Goal: Find specific page/section: Find specific page/section

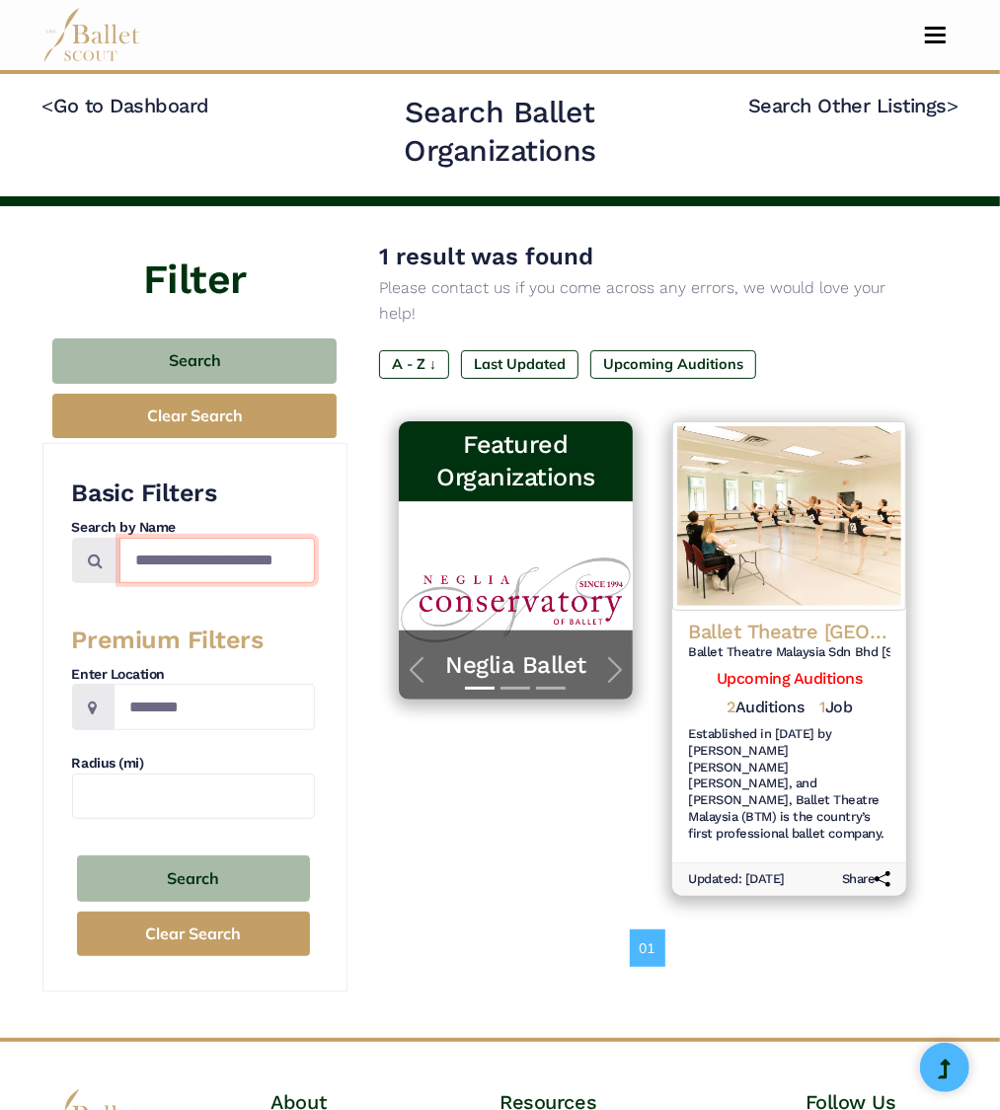
click at [205, 560] on input "**********" at bounding box center [216, 561] width 195 height 46
type input "**********"
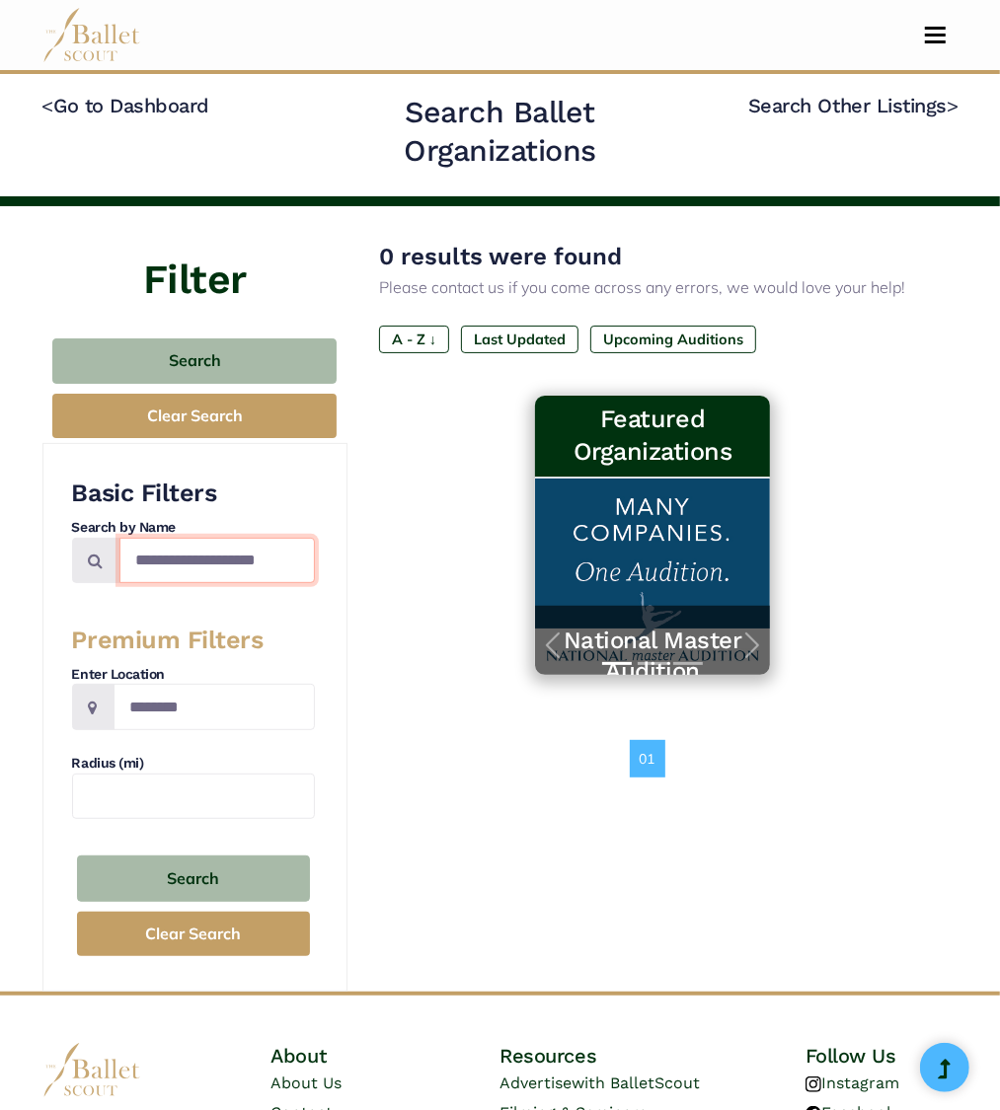
click at [139, 570] on input "**********" at bounding box center [216, 561] width 195 height 46
type input "**********"
